Goal: Task Accomplishment & Management: Manage account settings

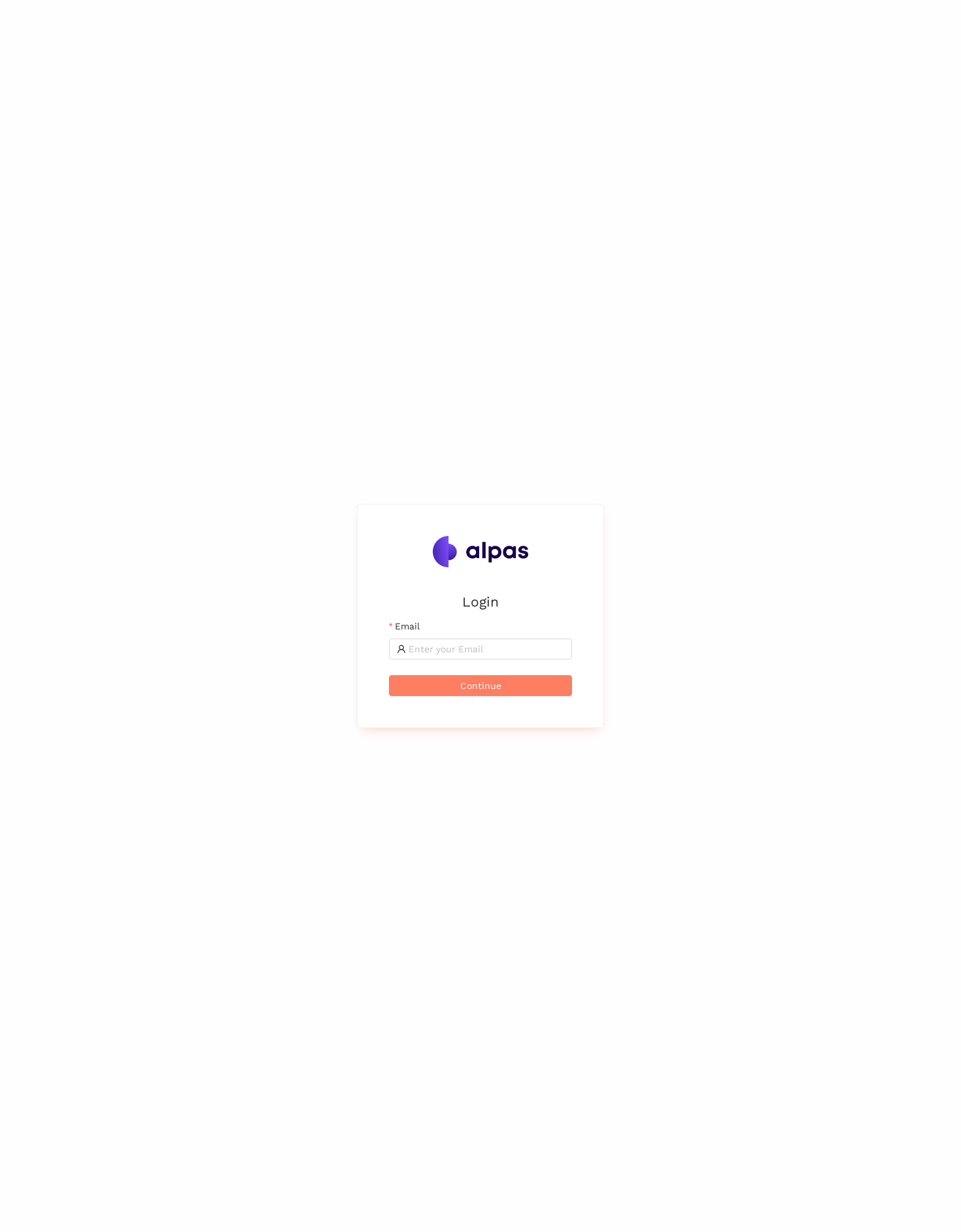
type input "martin.knospe@alpas.ai"
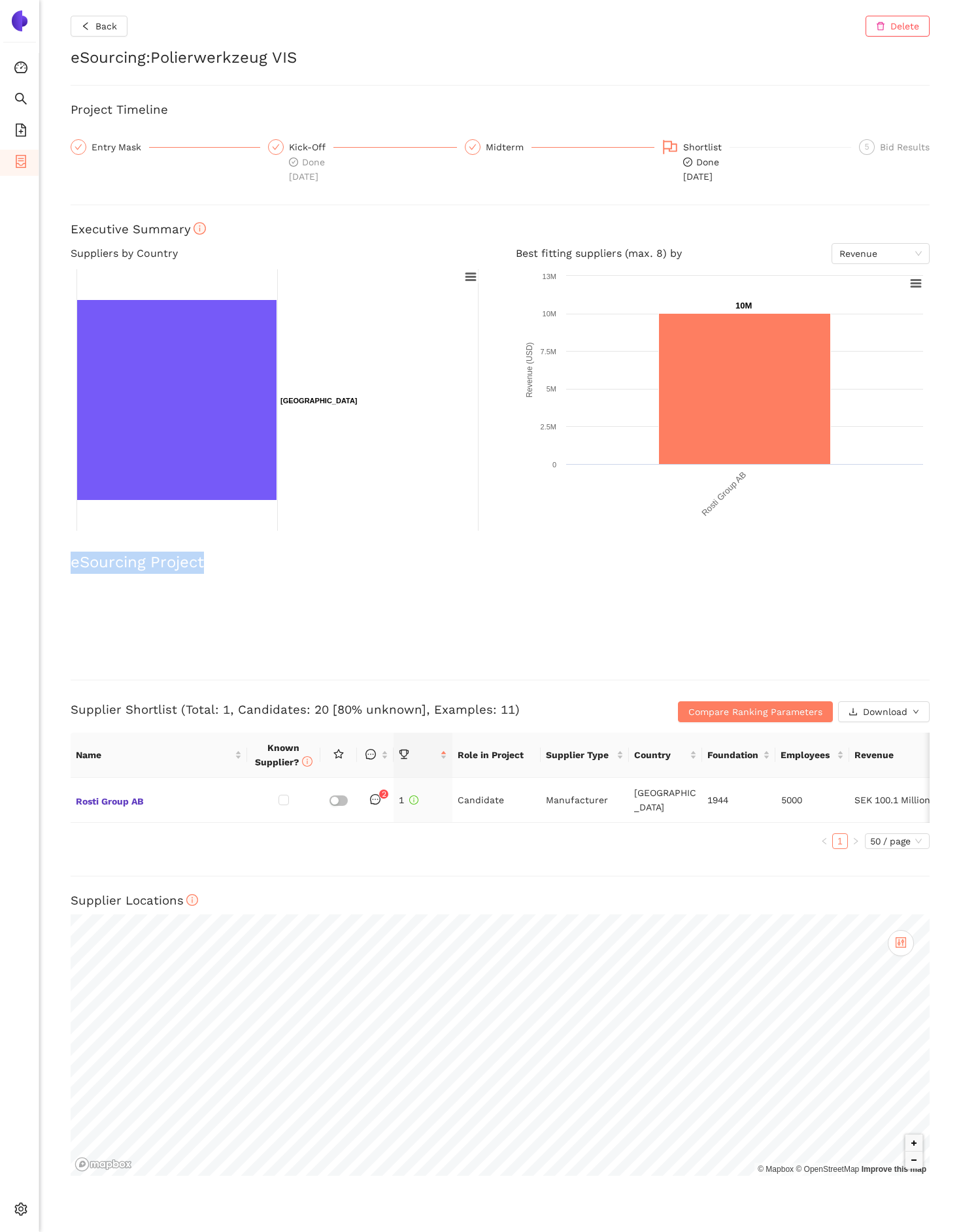
drag, startPoint x: 72, startPoint y: 566, endPoint x: 239, endPoint y: 564, distance: 167.0
click at [239, 564] on h2 "eSourcing Project" at bounding box center [500, 563] width 859 height 22
copy h2 "eSourcing Project"
click at [88, 711] on h3 "Supplier Shortlist (Total: 1, Candidates: 20 [80% unknown], Examples: 11)" at bounding box center [357, 710] width 572 height 17
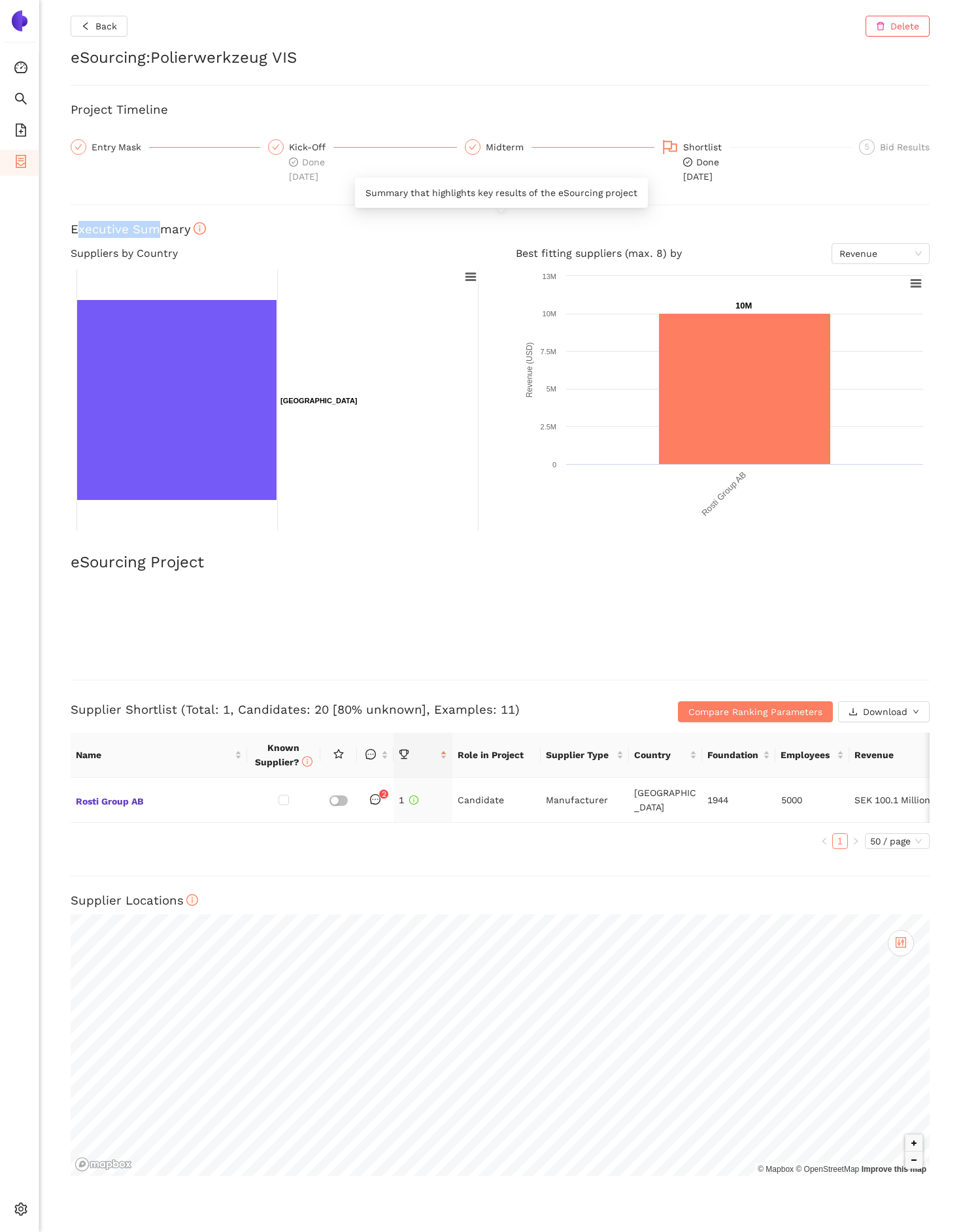
drag, startPoint x: 74, startPoint y: 228, endPoint x: 156, endPoint y: 228, distance: 82.0
click at [155, 228] on h3 "Executive Summary" at bounding box center [500, 229] width 859 height 17
copy h3 "xecutive Sum"
click at [96, 147] on div "Entry Mask" at bounding box center [120, 147] width 58 height 16
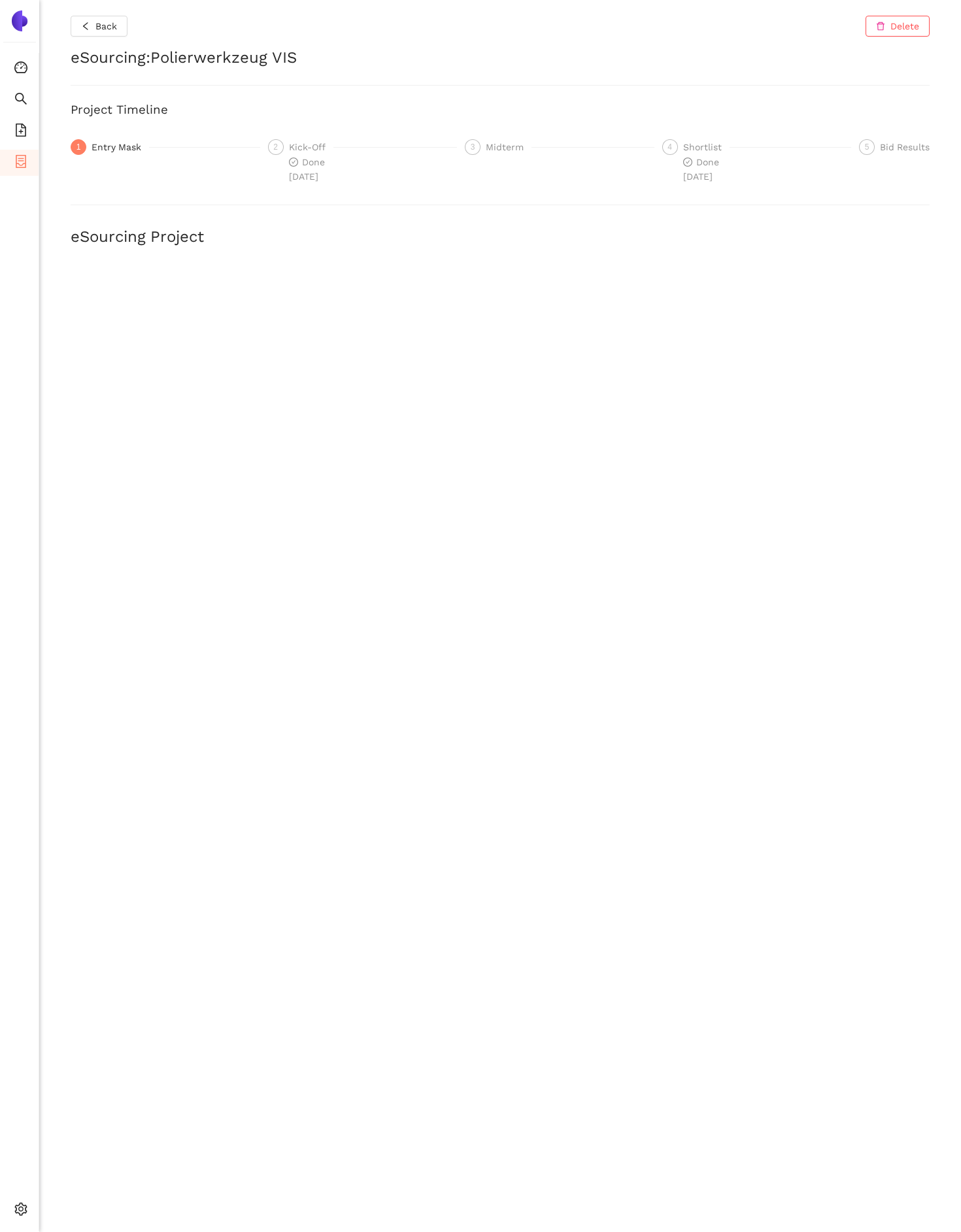
click at [318, 147] on div "Kick-Off" at bounding box center [311, 147] width 44 height 16
click at [508, 142] on div "Midterm" at bounding box center [508, 147] width 46 height 16
click at [717, 146] on div "Shortlist" at bounding box center [706, 147] width 47 height 16
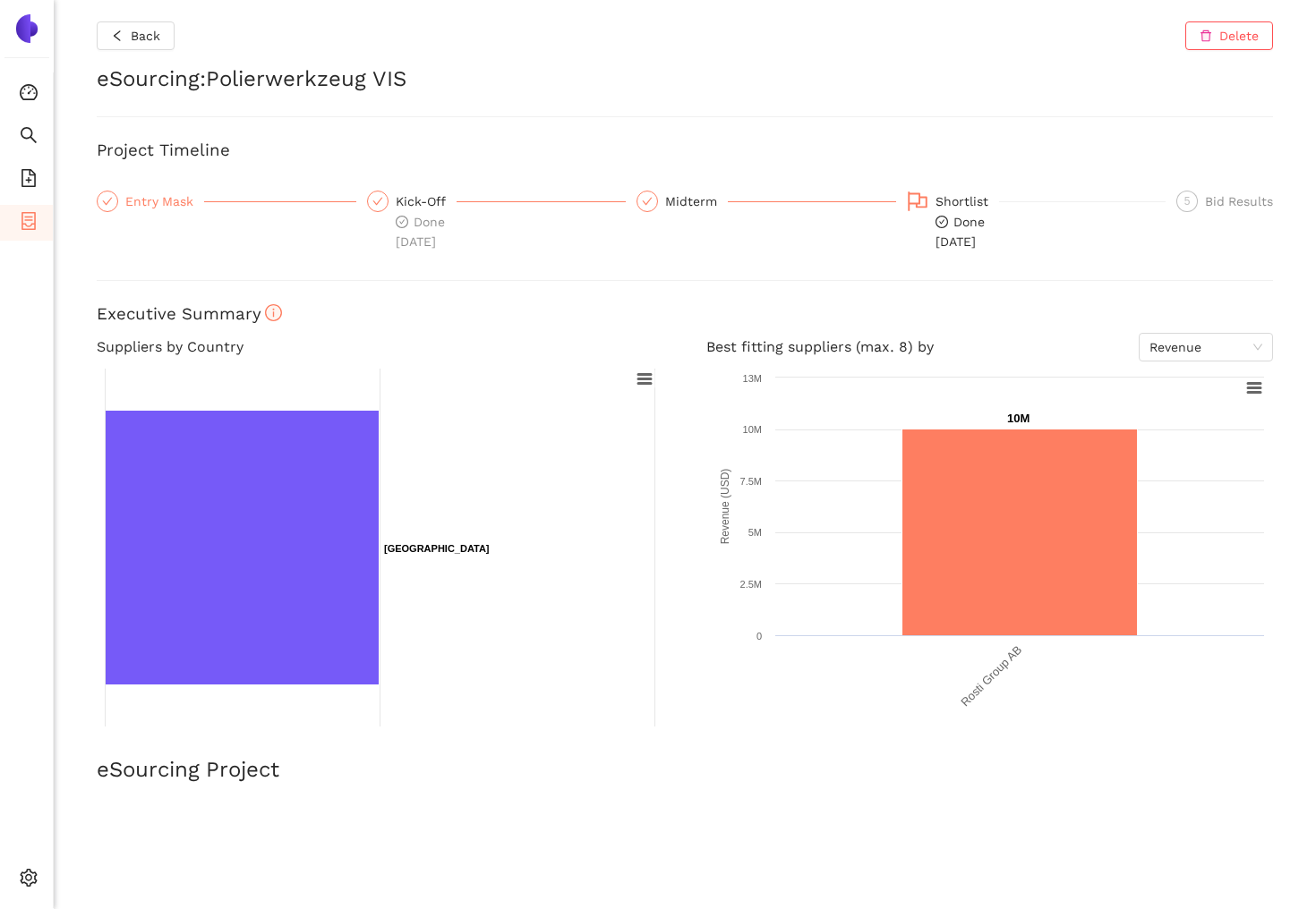
click at [129, 207] on div "Entry Mask" at bounding box center [164, 201] width 79 height 22
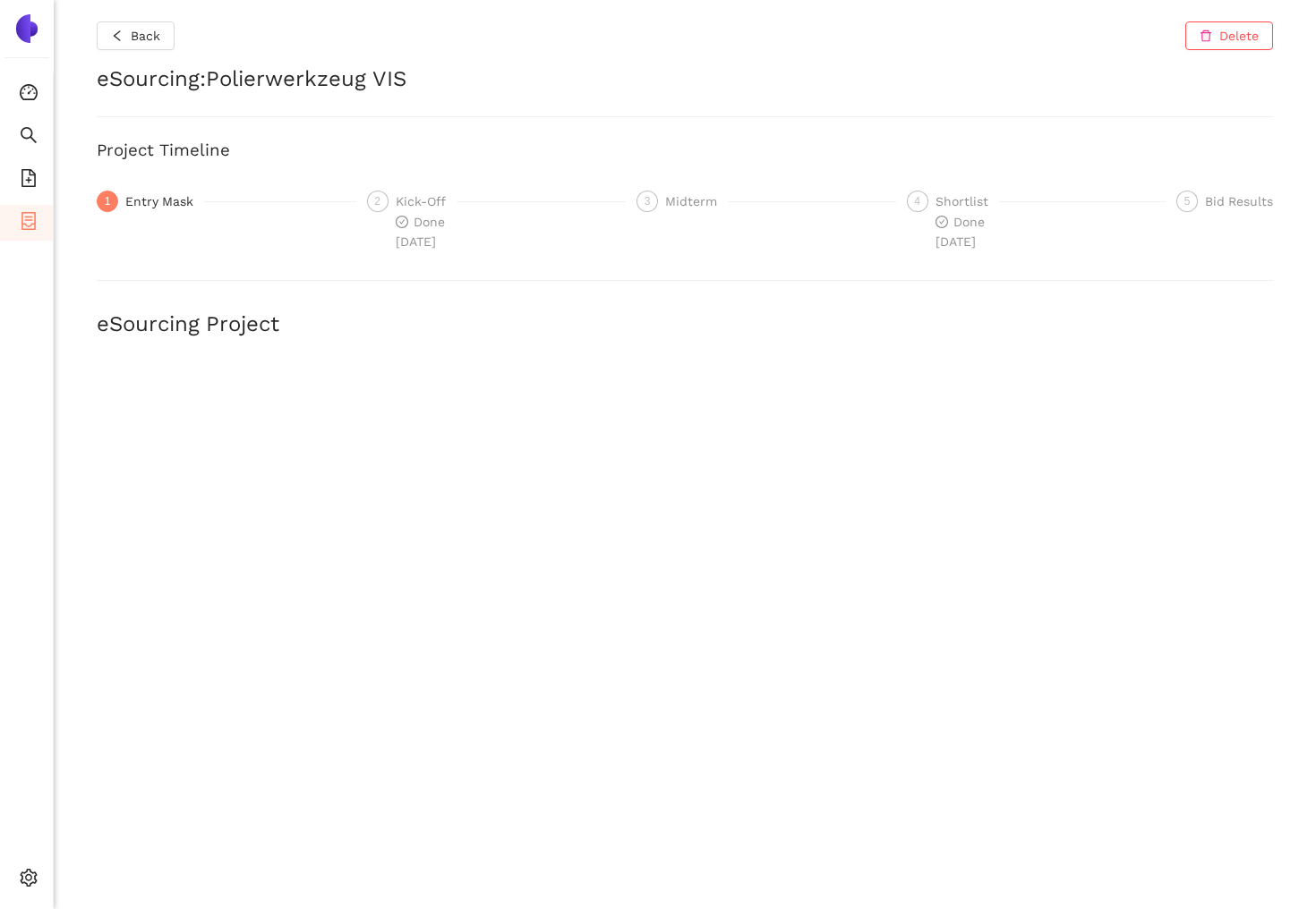
click at [660, 210] on div "3 Midterm" at bounding box center [765, 201] width 260 height 22
click at [947, 201] on div "Shortlist" at bounding box center [967, 201] width 64 height 22
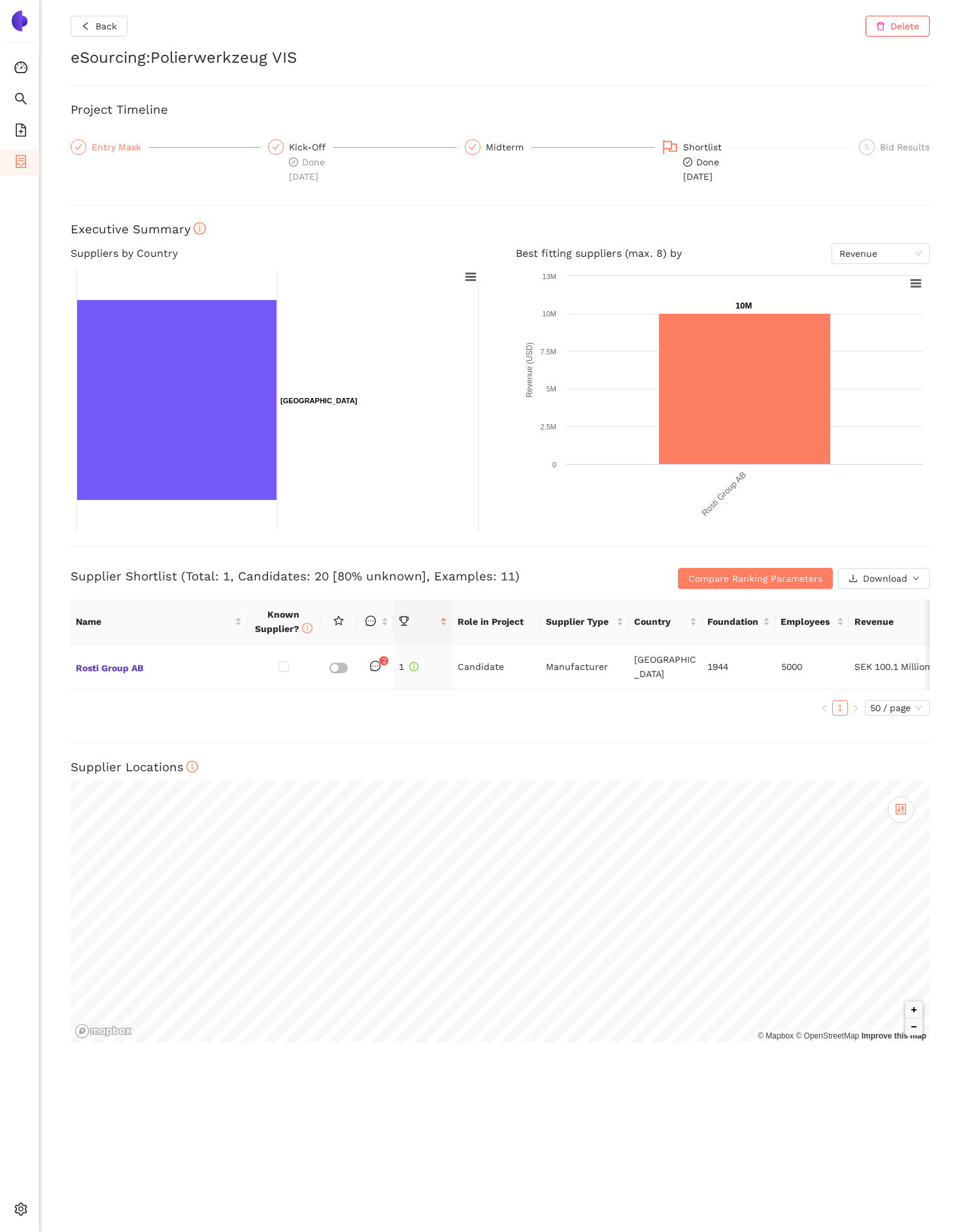
click at [120, 147] on div "Entry Mask" at bounding box center [120, 147] width 58 height 16
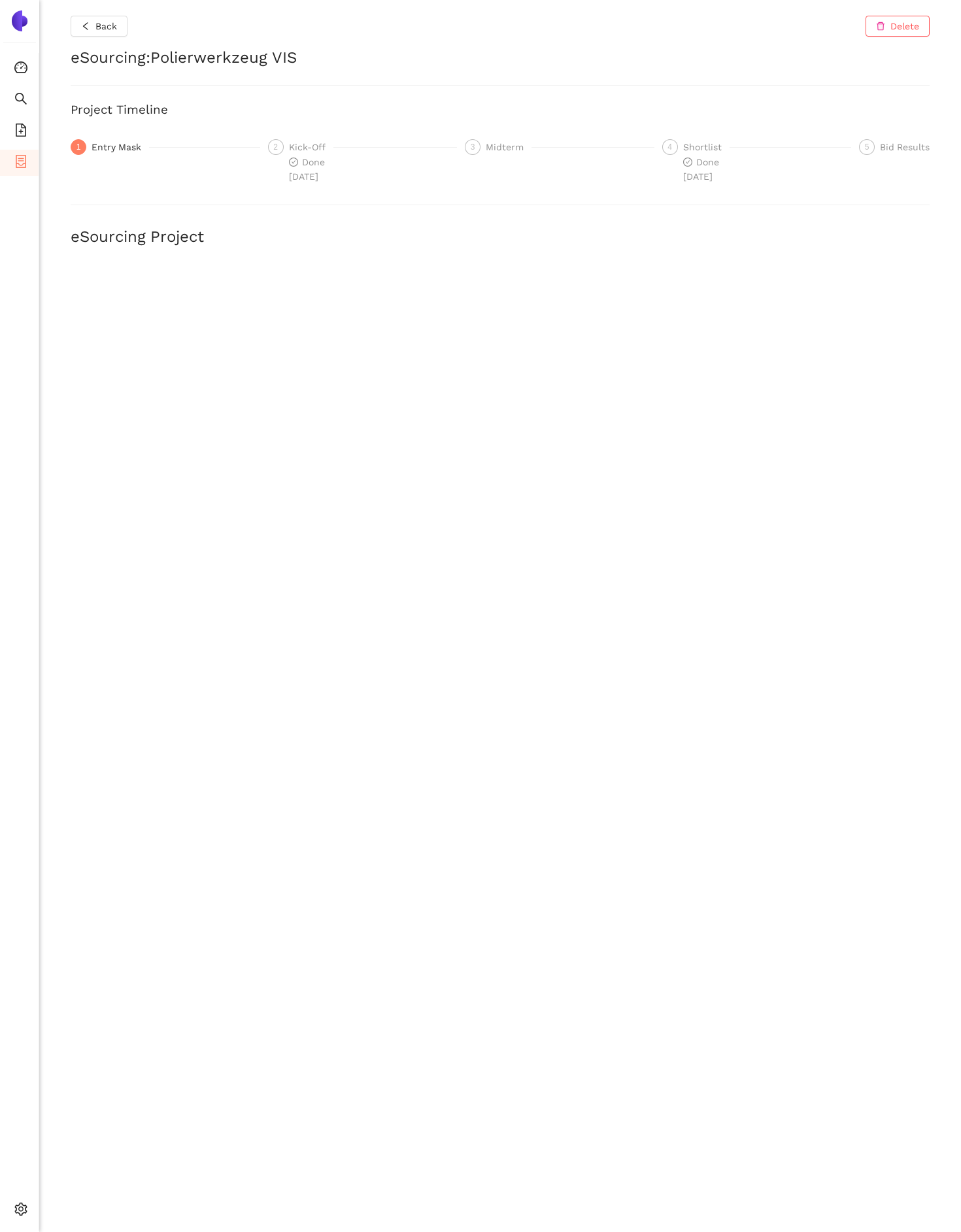
click at [306, 142] on div "Kick-Off" at bounding box center [311, 147] width 44 height 16
click at [686, 153] on div "Shortlist" at bounding box center [706, 147] width 47 height 16
